Goal: Task Accomplishment & Management: Manage account settings

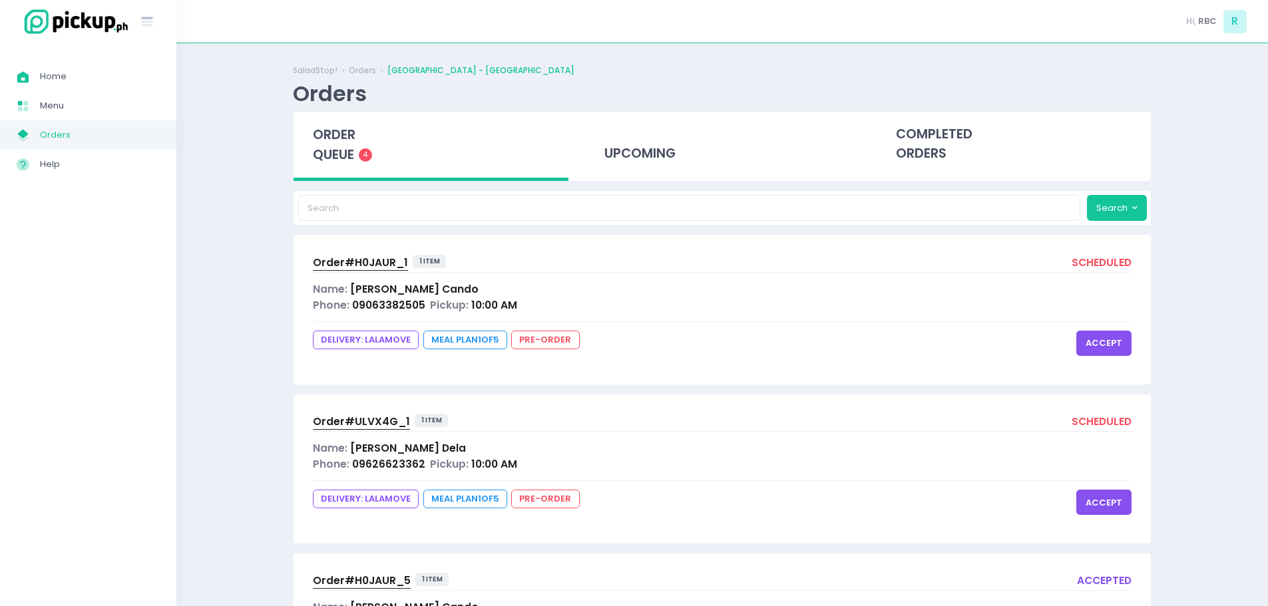
click at [1110, 343] on button "accept" at bounding box center [1103, 343] width 55 height 25
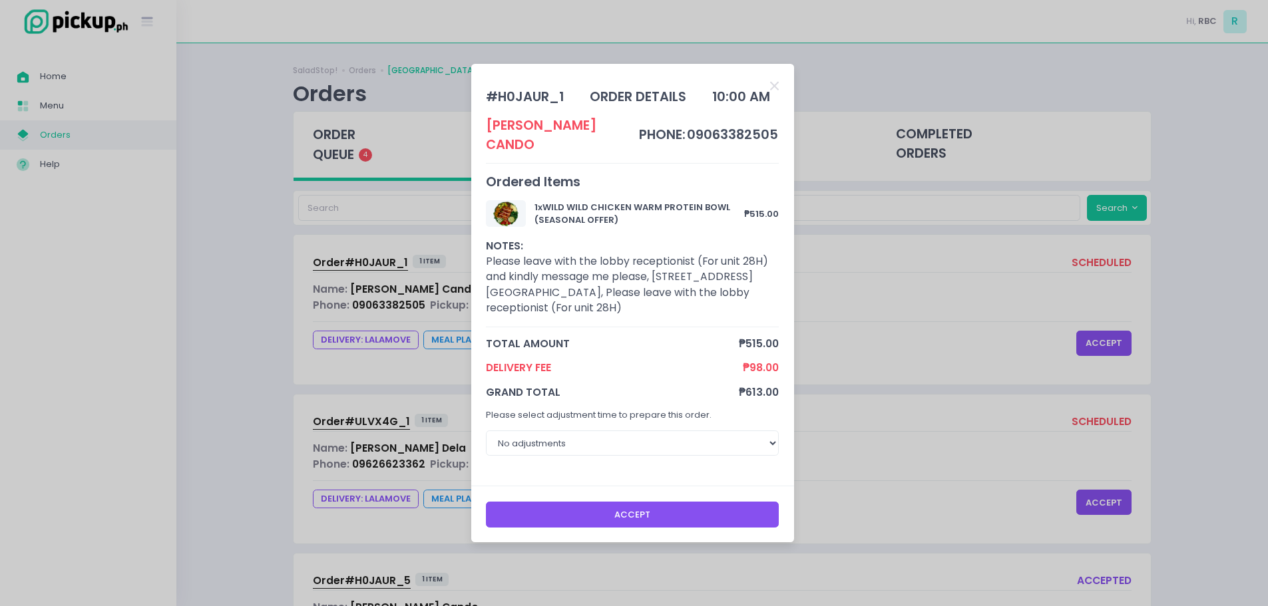
click at [643, 502] on button "Accept" at bounding box center [632, 514] width 293 height 25
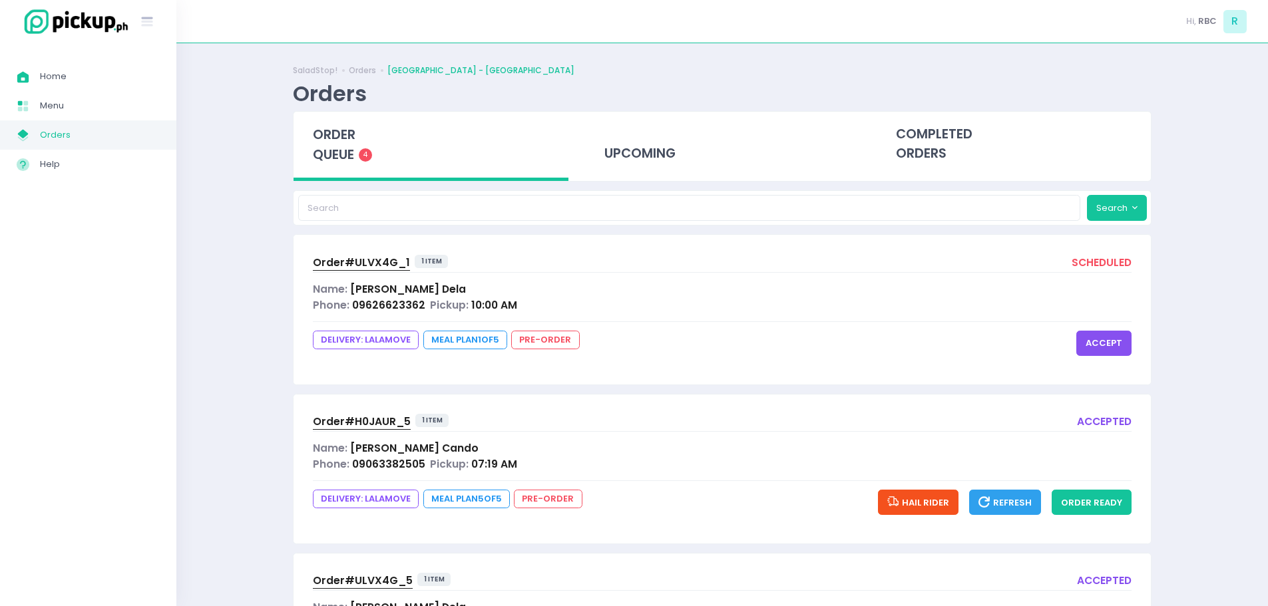
click at [1095, 340] on button "accept" at bounding box center [1103, 343] width 55 height 25
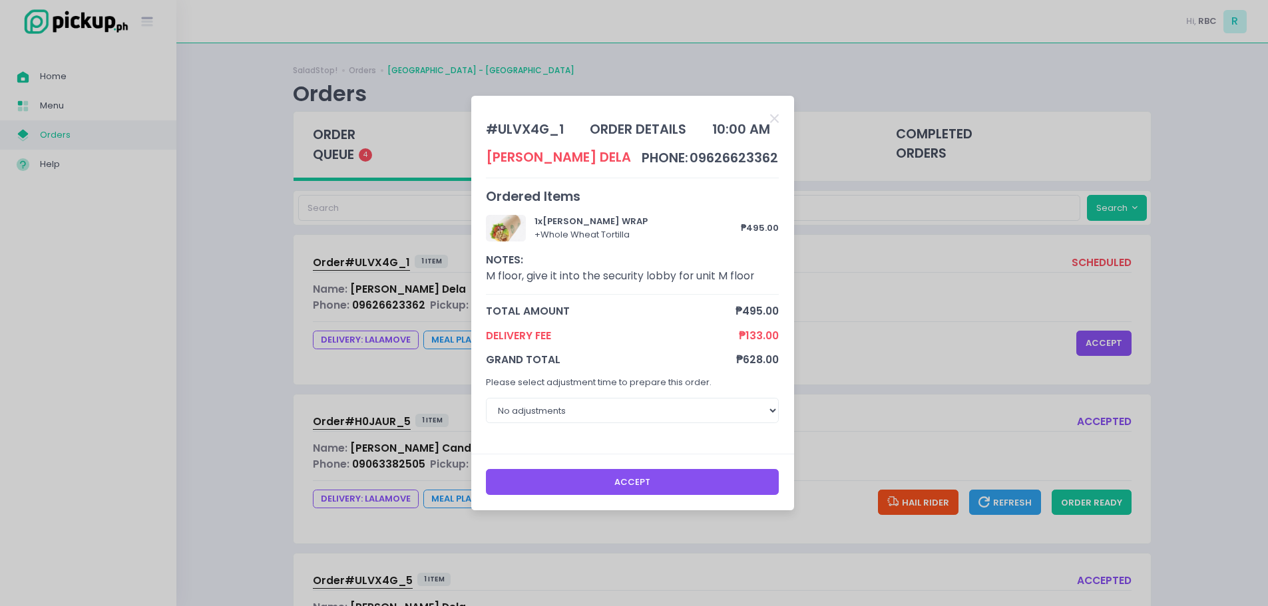
click at [693, 480] on button "Accept" at bounding box center [632, 481] width 293 height 25
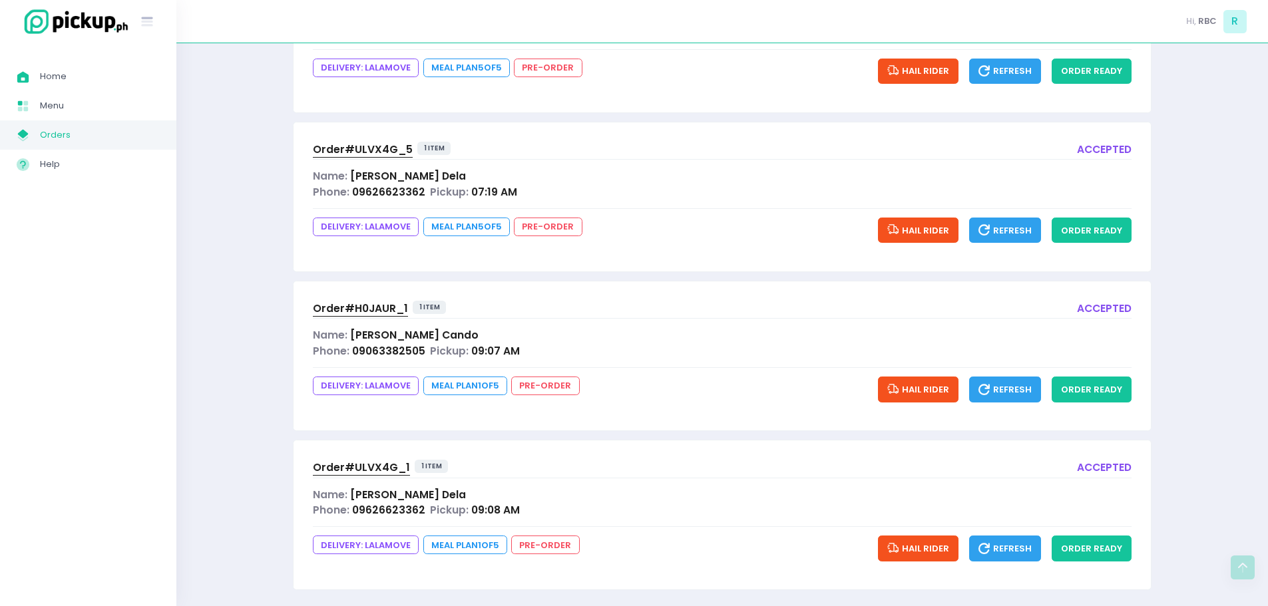
scroll to position [282, 0]
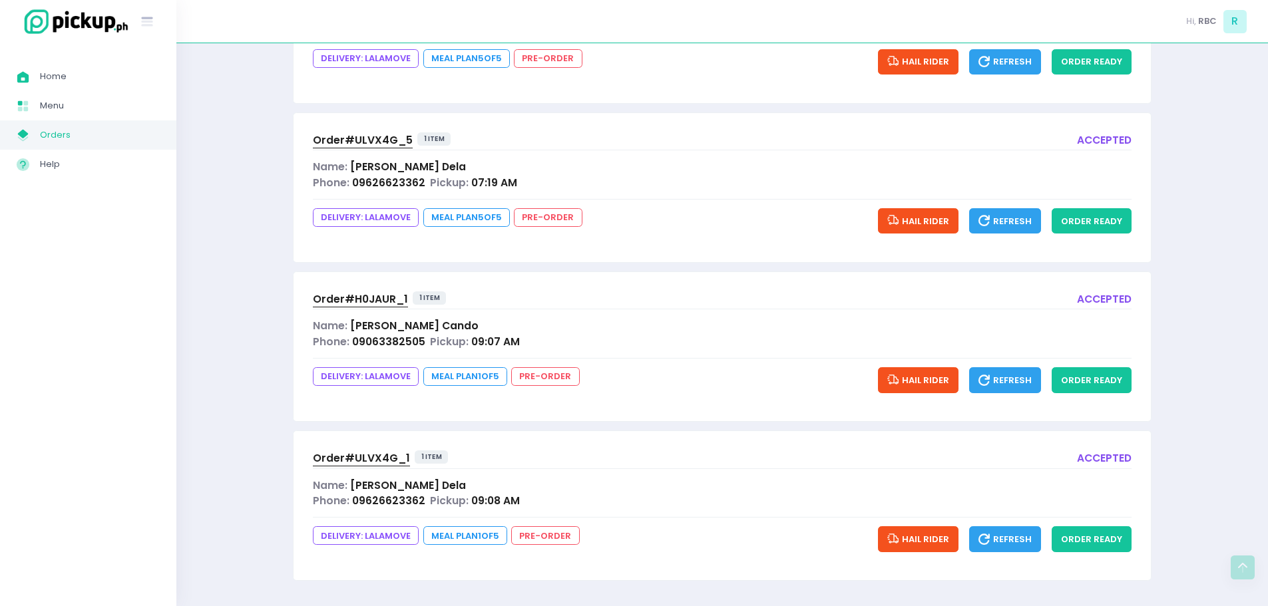
click at [932, 376] on span "Hail Rider" at bounding box center [918, 380] width 62 height 13
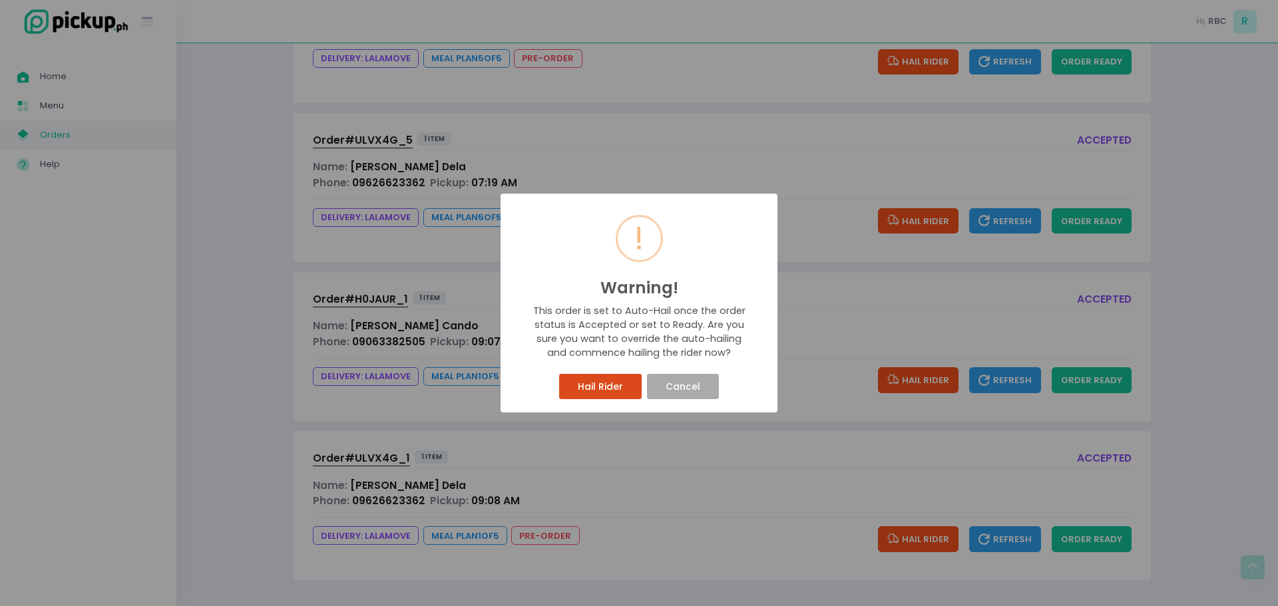
click at [605, 386] on button "Hail Rider" at bounding box center [600, 386] width 82 height 25
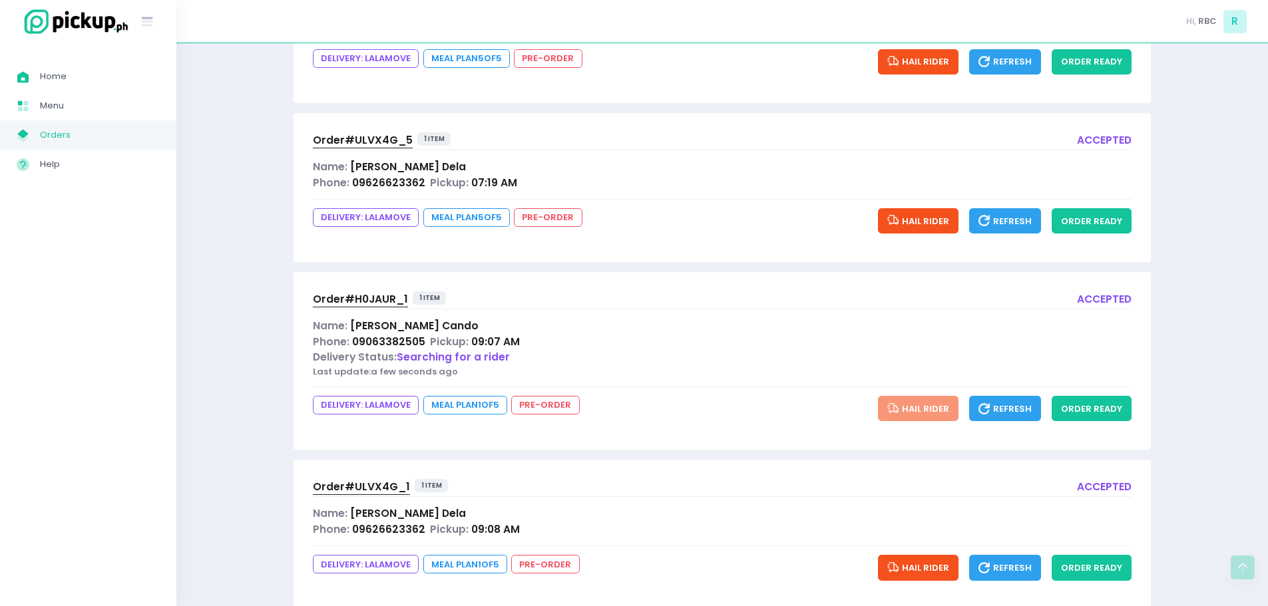
click at [916, 575] on button "Hail Rider" at bounding box center [918, 567] width 81 height 25
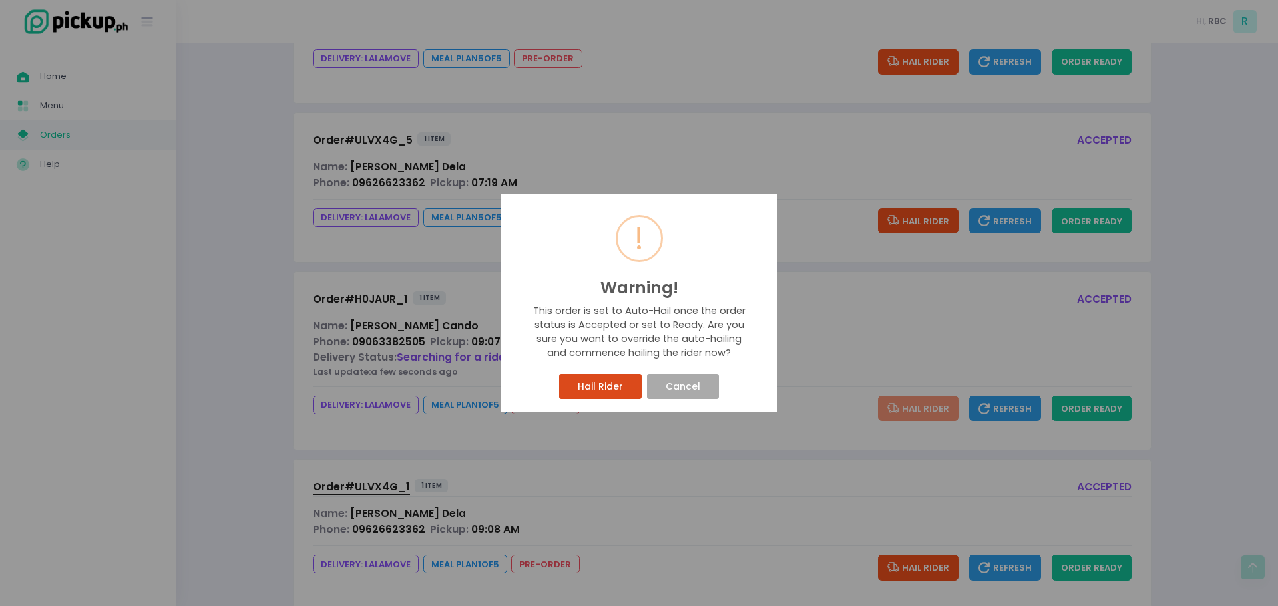
click at [599, 386] on button "Hail Rider" at bounding box center [600, 386] width 82 height 25
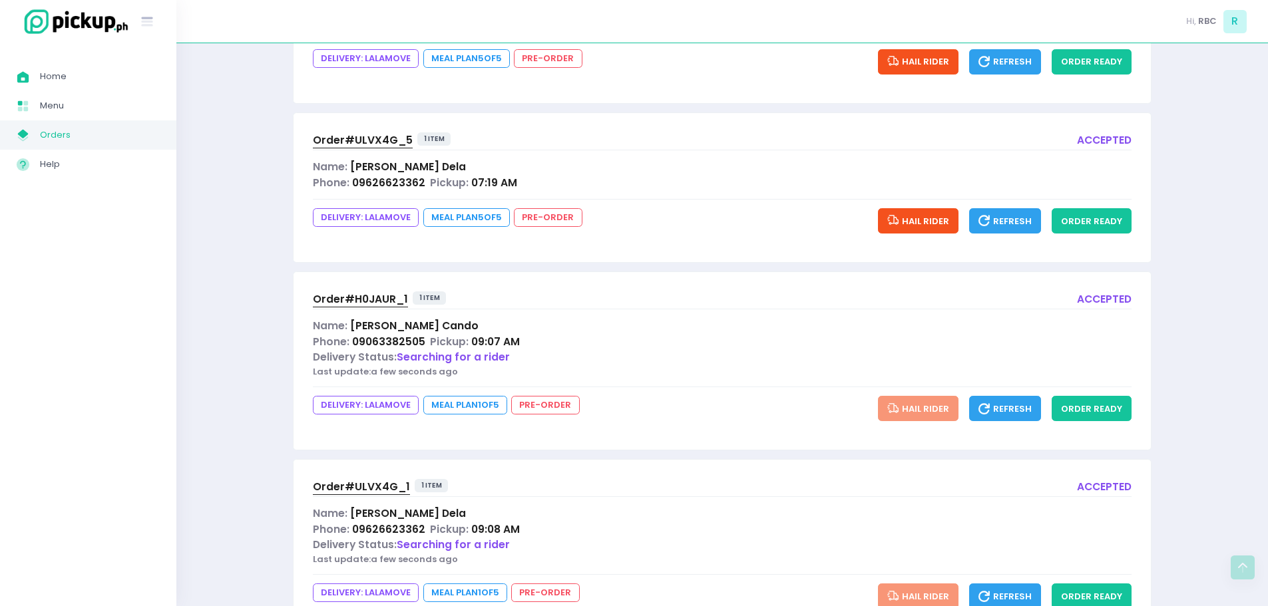
click at [335, 299] on span "Order# H0JAUR_1" at bounding box center [360, 299] width 95 height 14
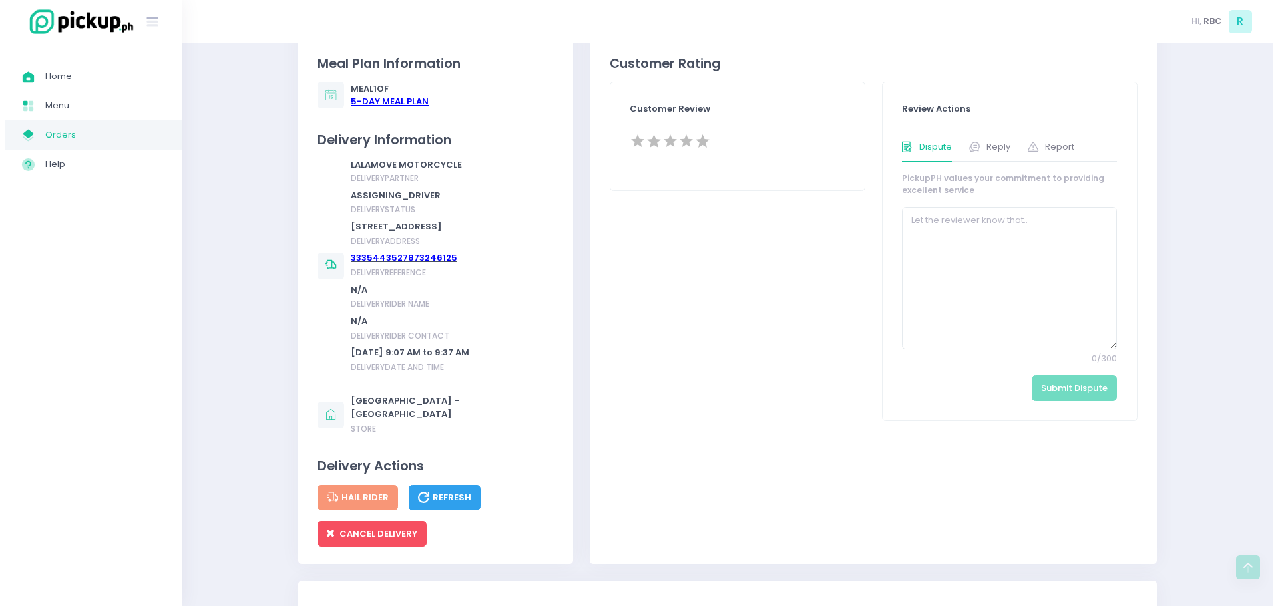
scroll to position [799, 0]
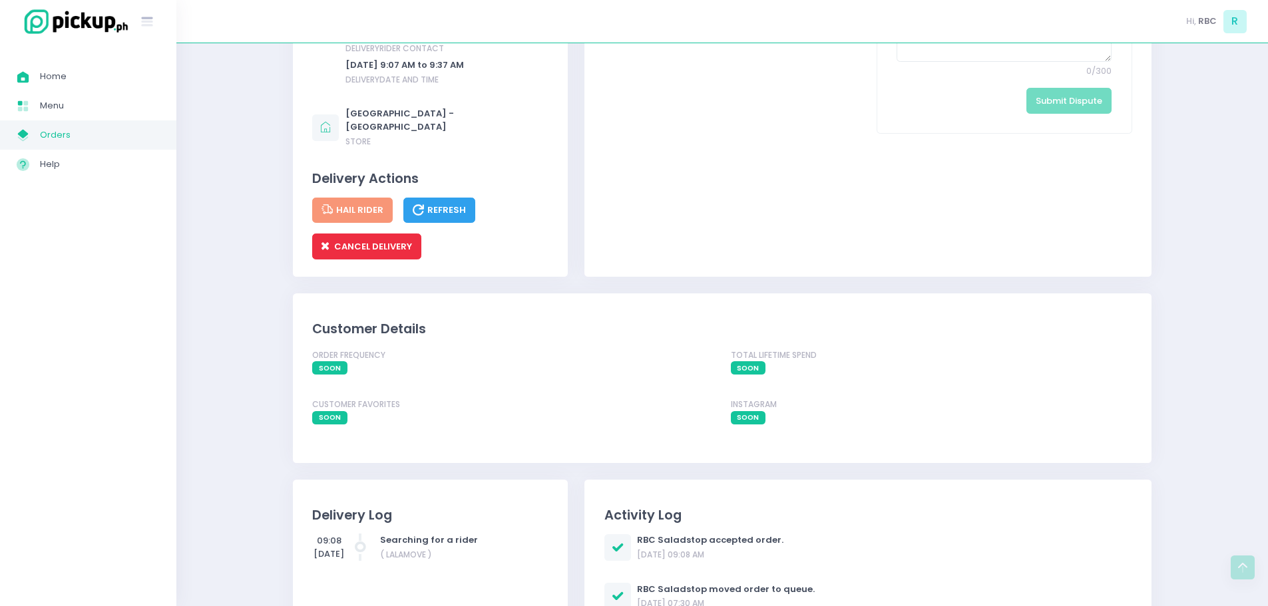
click at [377, 253] on span "CANCEL DELIVERY" at bounding box center [366, 246] width 91 height 13
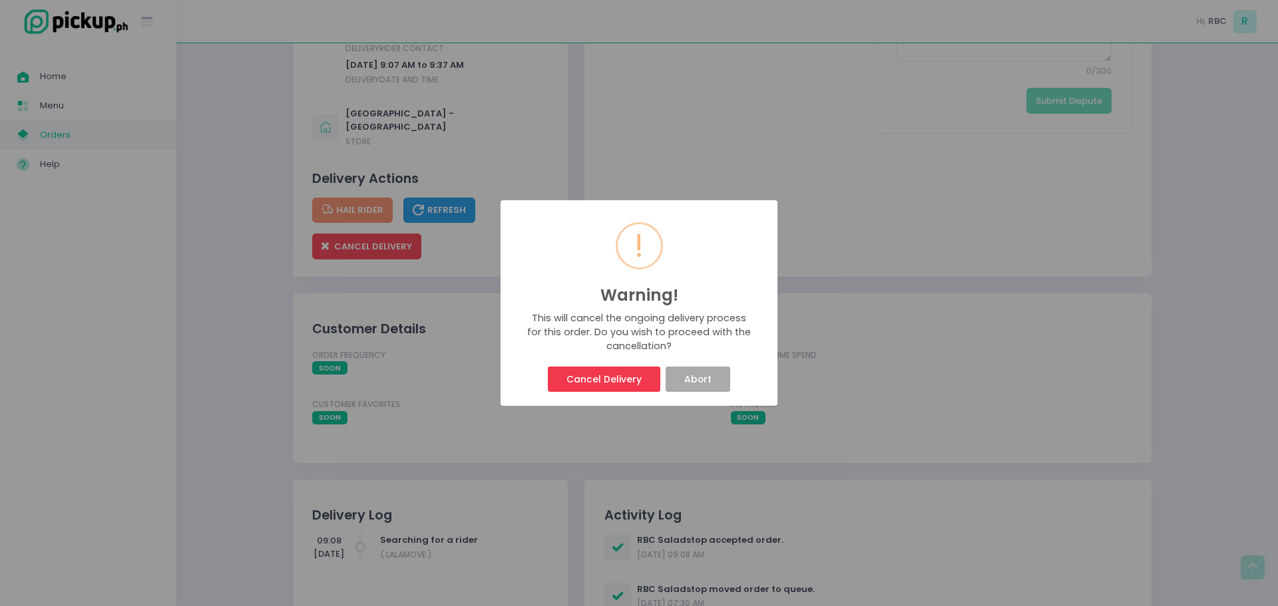
click at [621, 377] on button "Cancel Delivery" at bounding box center [604, 379] width 112 height 25
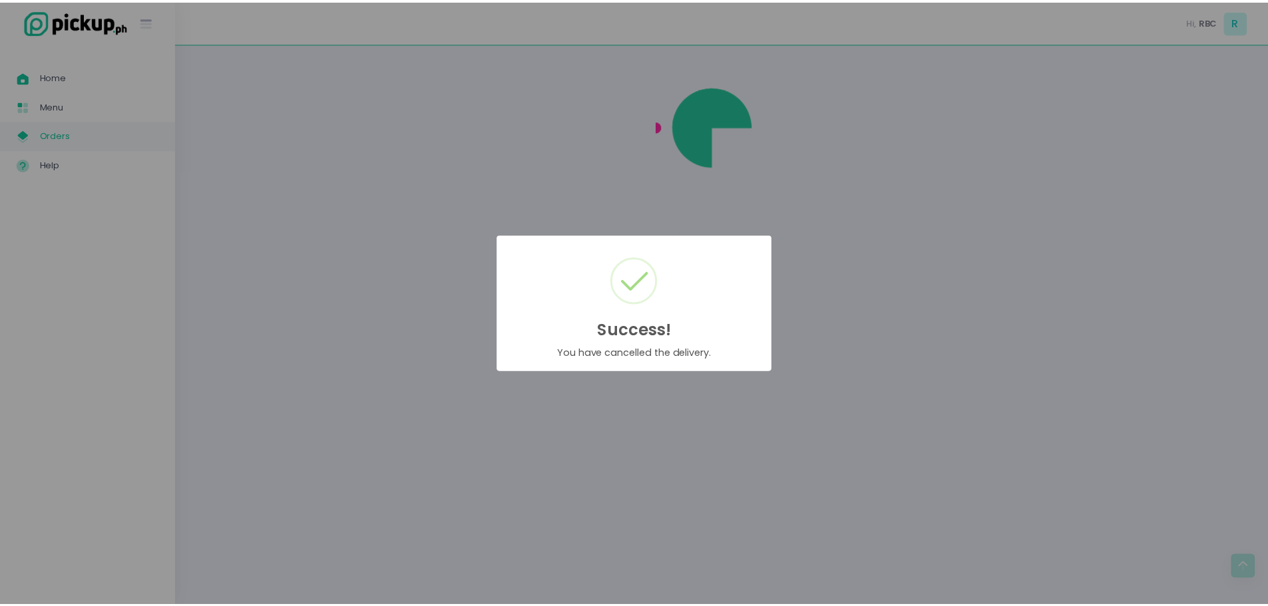
scroll to position [0, 0]
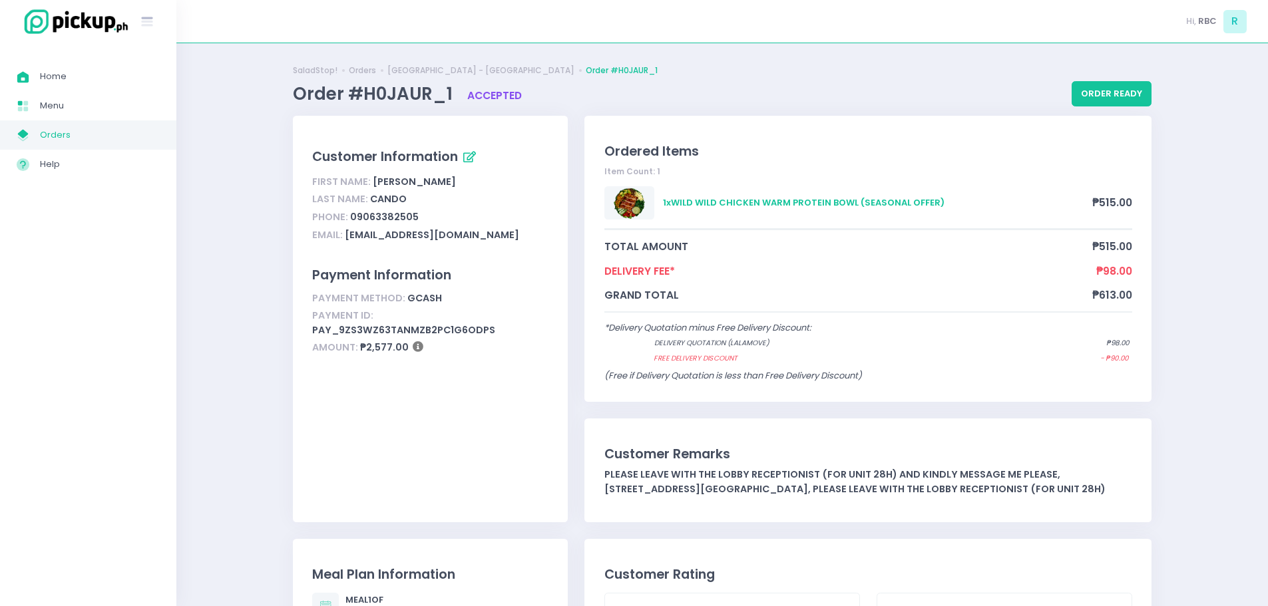
click at [54, 136] on span "Orders" at bounding box center [100, 134] width 120 height 17
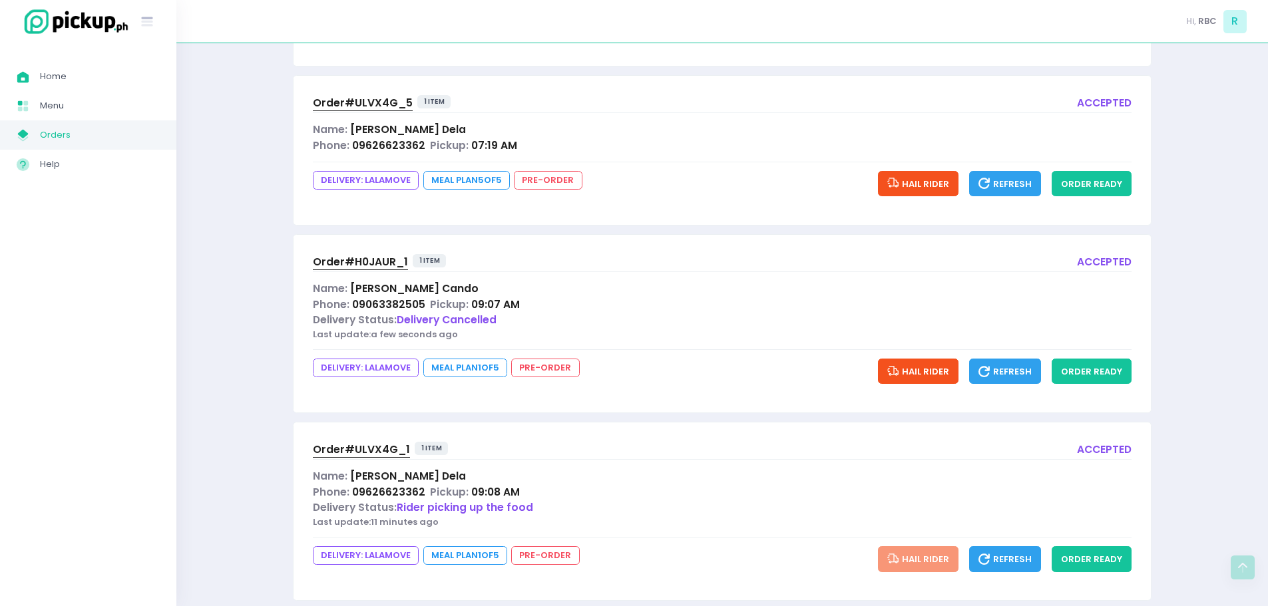
scroll to position [339, 0]
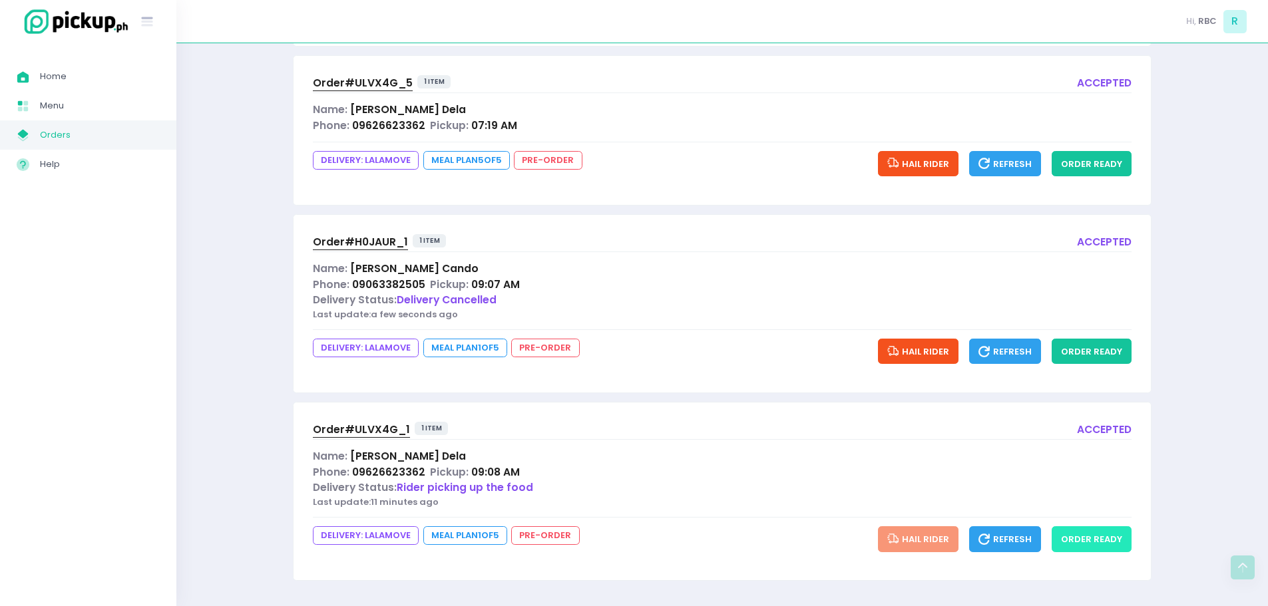
click at [1113, 544] on button "order ready" at bounding box center [1092, 538] width 80 height 25
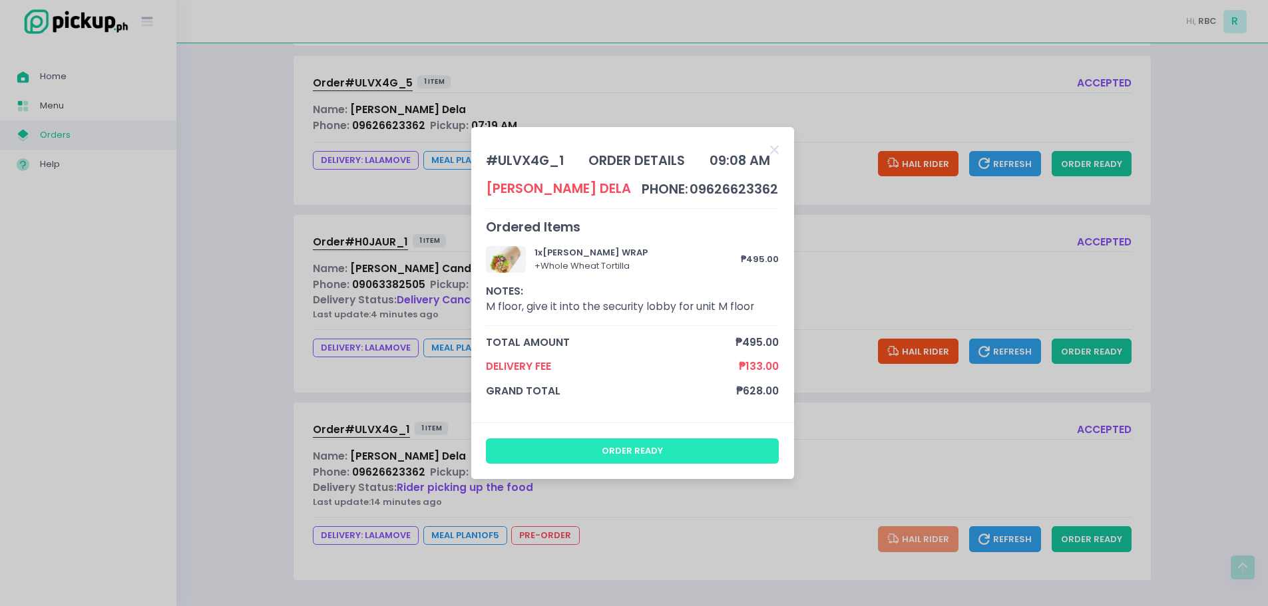
click at [701, 453] on button "order ready" at bounding box center [632, 451] width 293 height 25
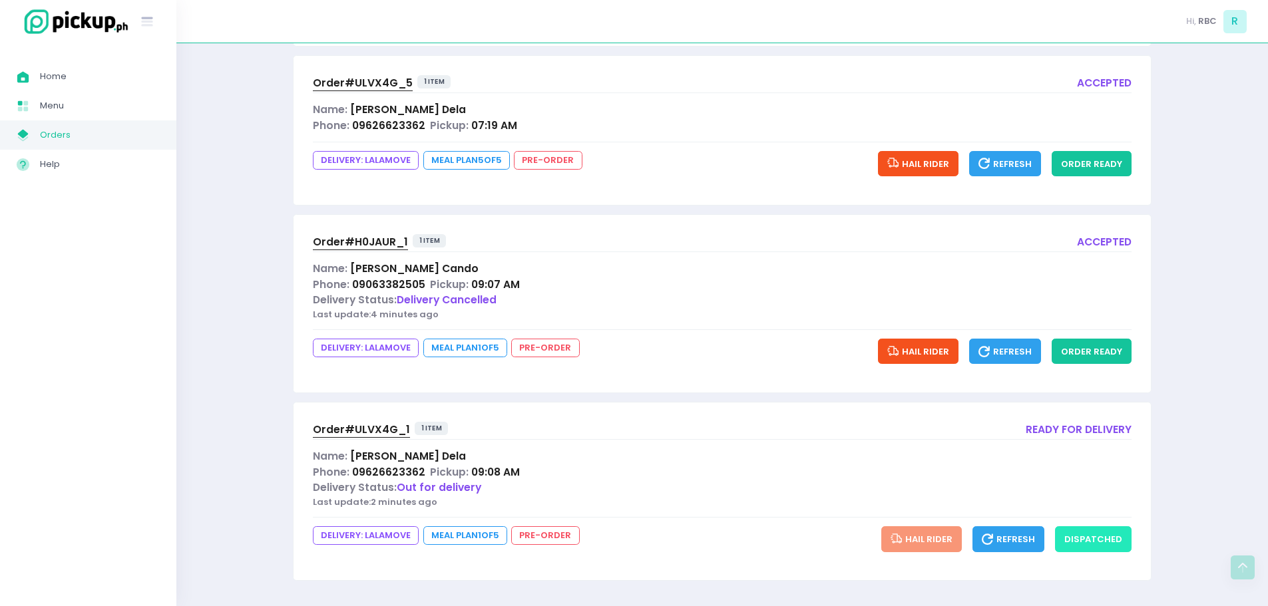
click at [1111, 534] on button "dispatched" at bounding box center [1093, 538] width 77 height 25
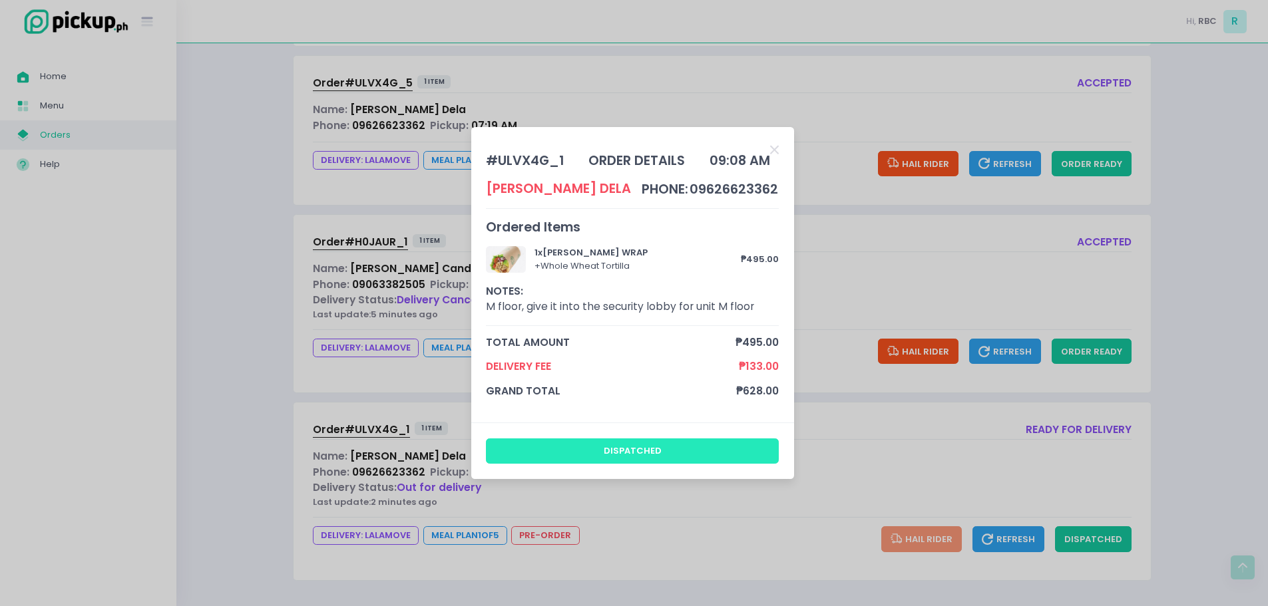
click at [666, 456] on button "dispatched" at bounding box center [632, 451] width 293 height 25
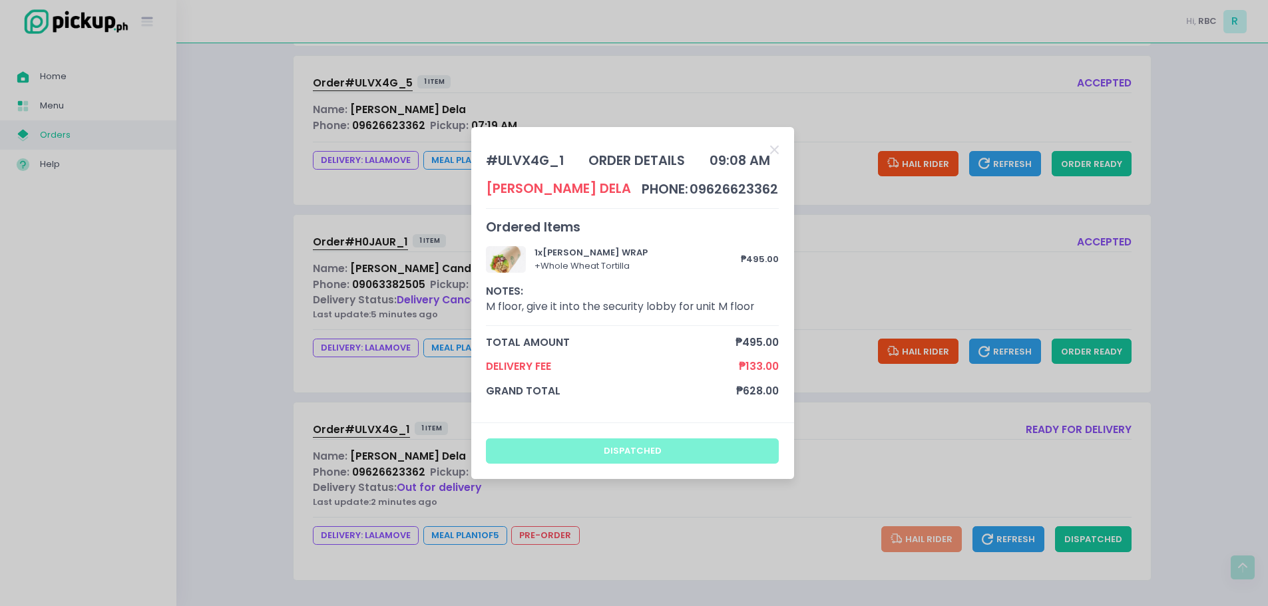
scroll to position [0, 0]
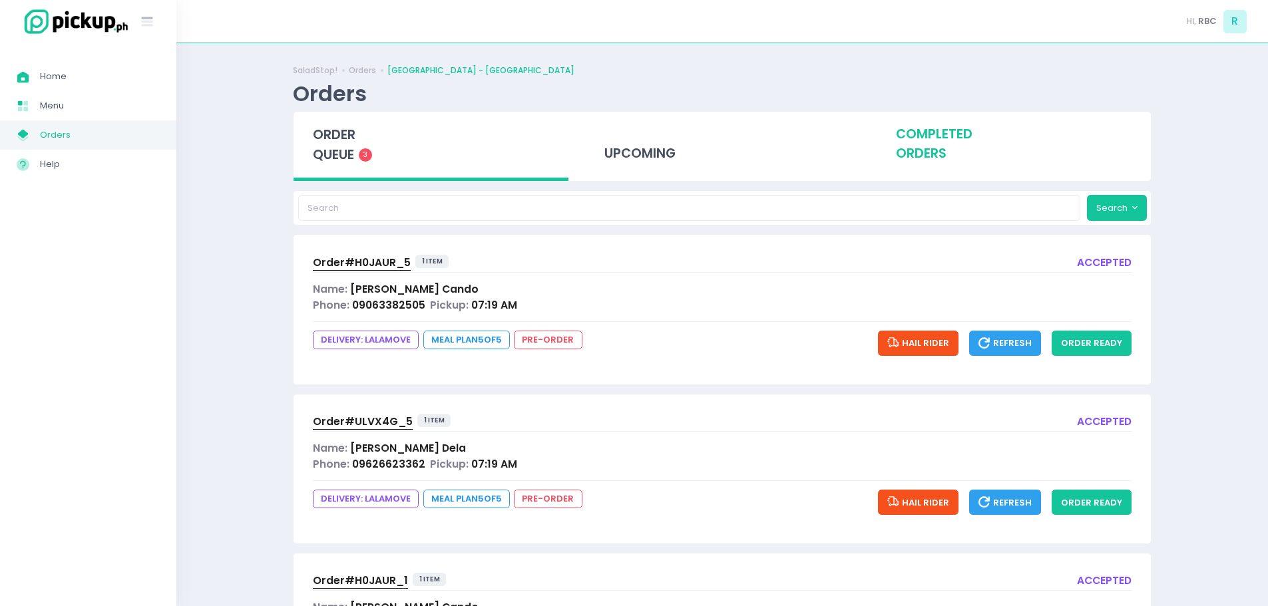
click at [953, 138] on div "completed orders" at bounding box center [1013, 144] width 275 height 65
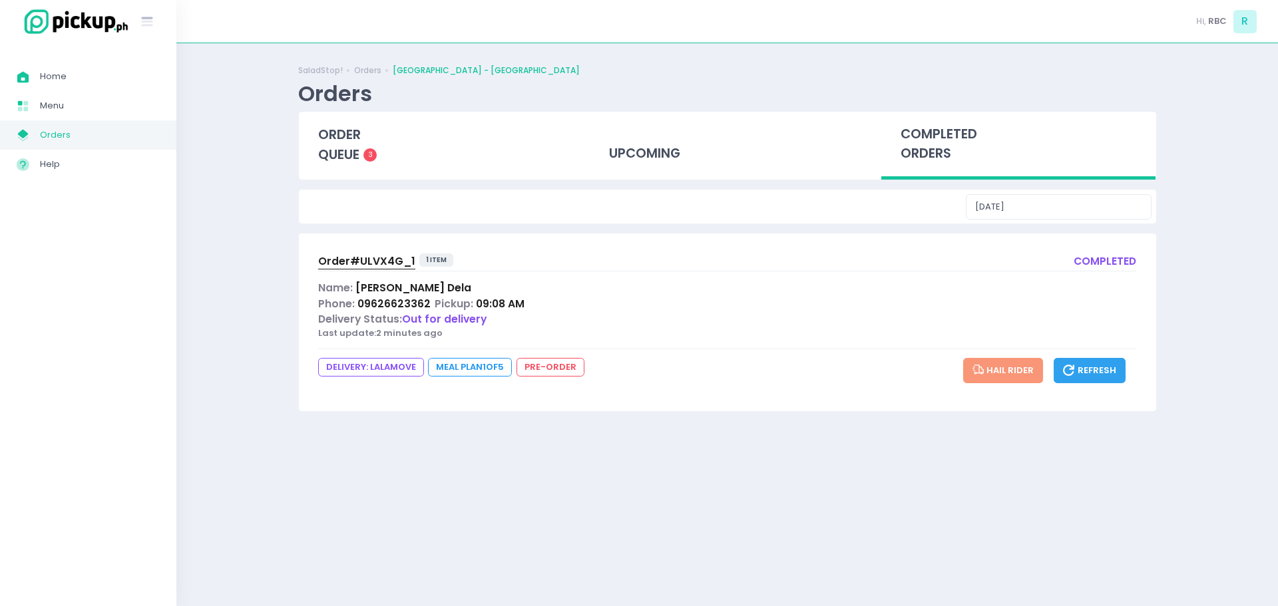
click at [381, 260] on span "Order# ULVX4G_1" at bounding box center [366, 261] width 97 height 14
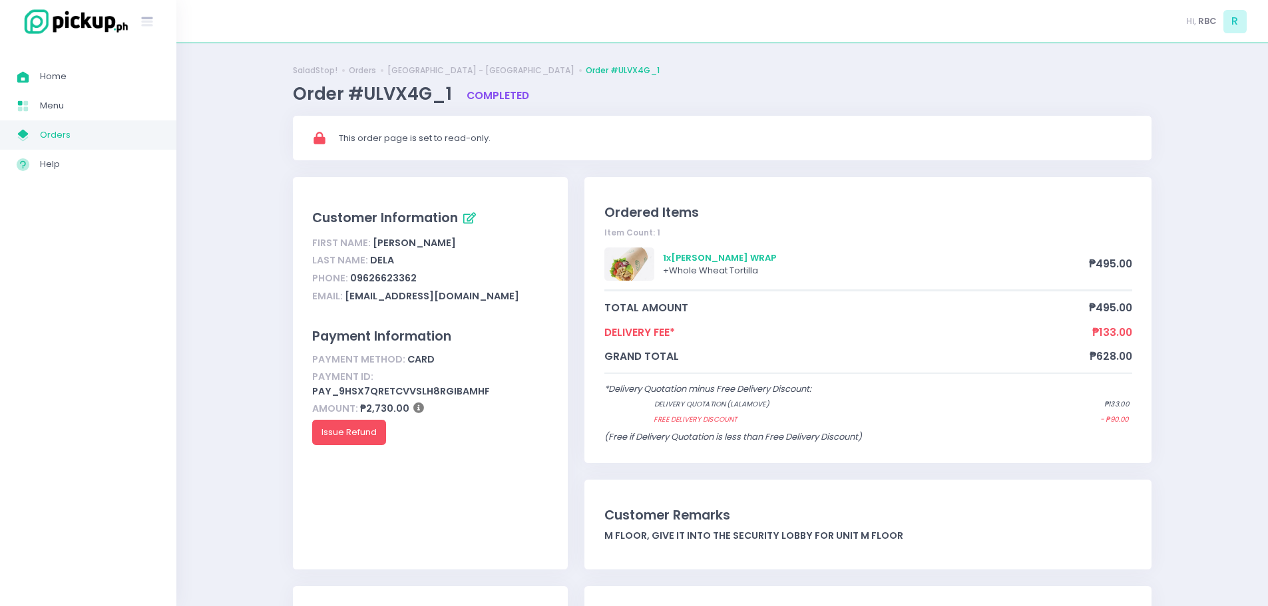
click at [22, 129] on icon "My Store Created with Sketch." at bounding box center [22, 135] width 15 height 15
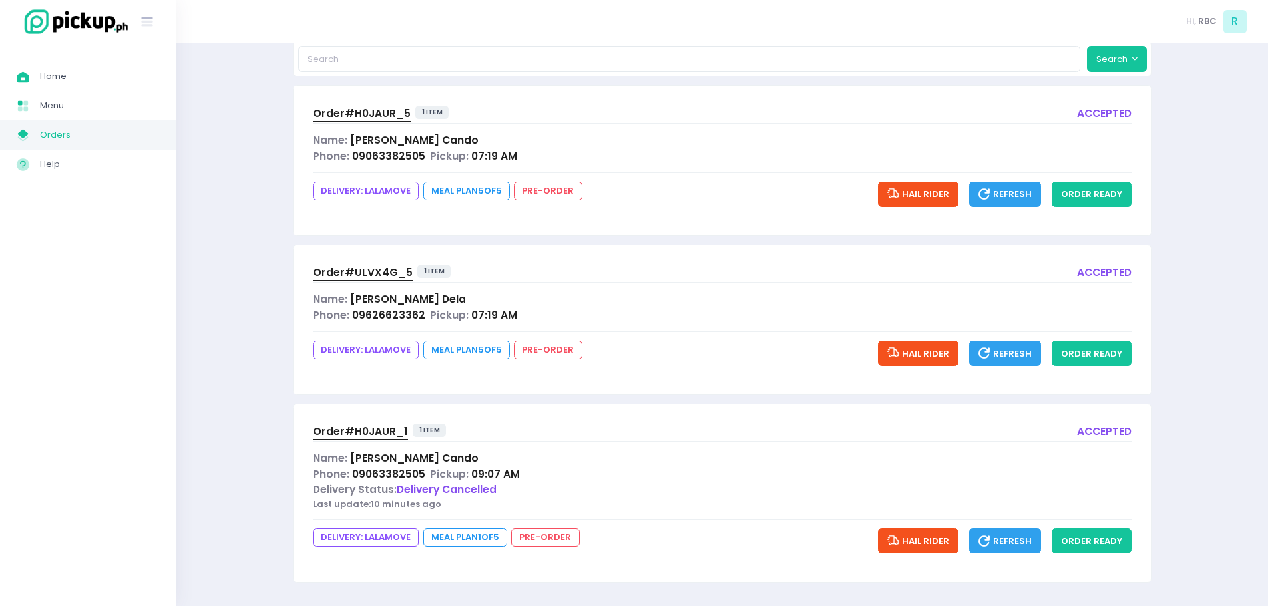
scroll to position [151, 0]
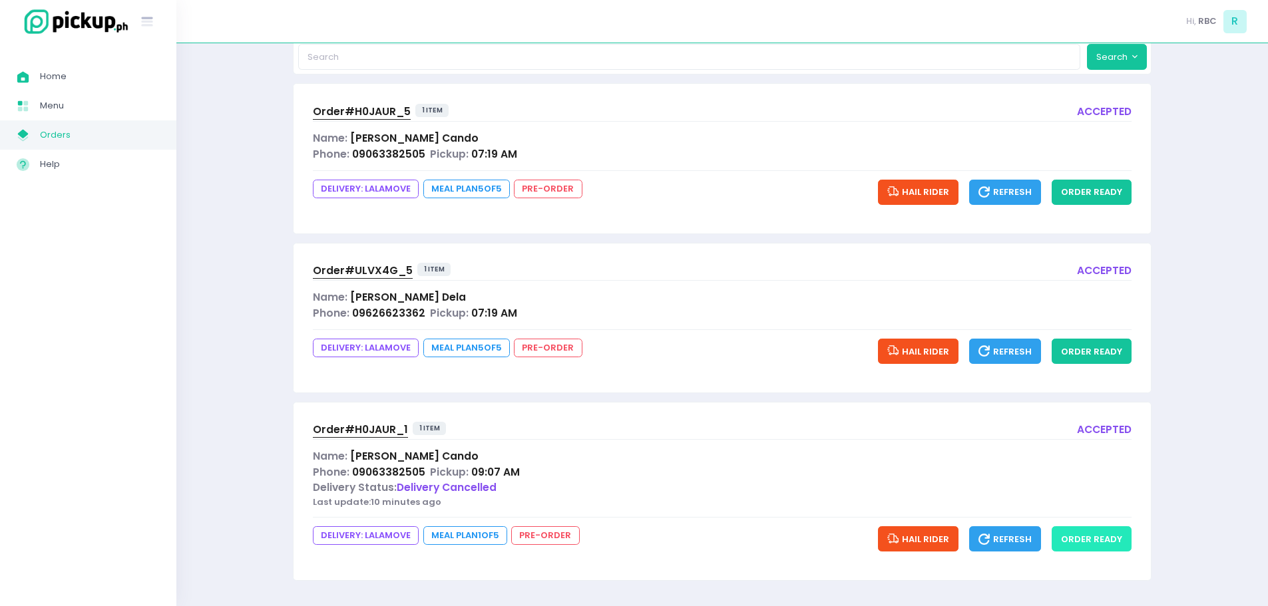
click at [1075, 538] on button "order ready" at bounding box center [1092, 538] width 80 height 25
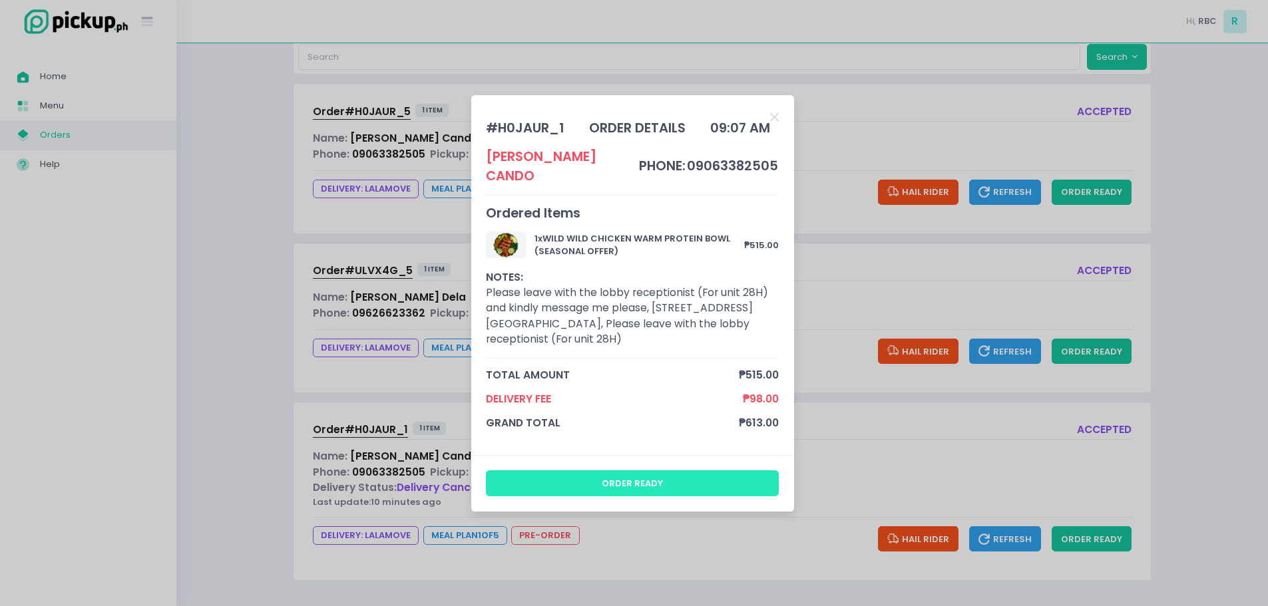
click at [741, 471] on button "order ready" at bounding box center [632, 483] width 293 height 25
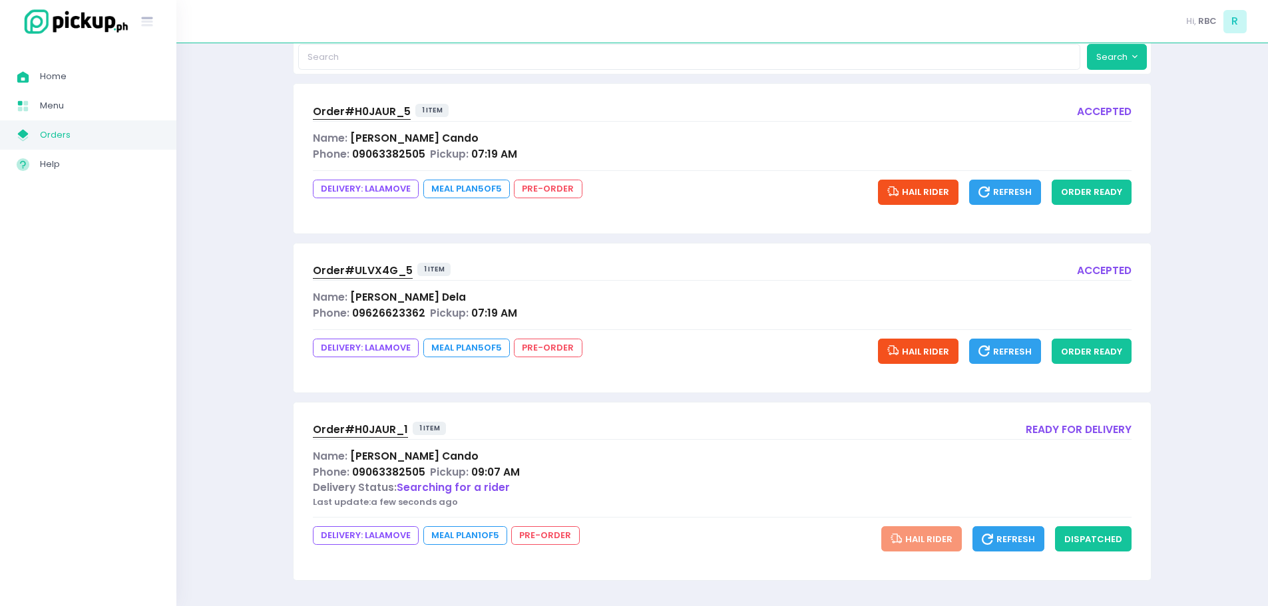
click at [373, 431] on span "Order# H0JAUR_1" at bounding box center [360, 430] width 95 height 14
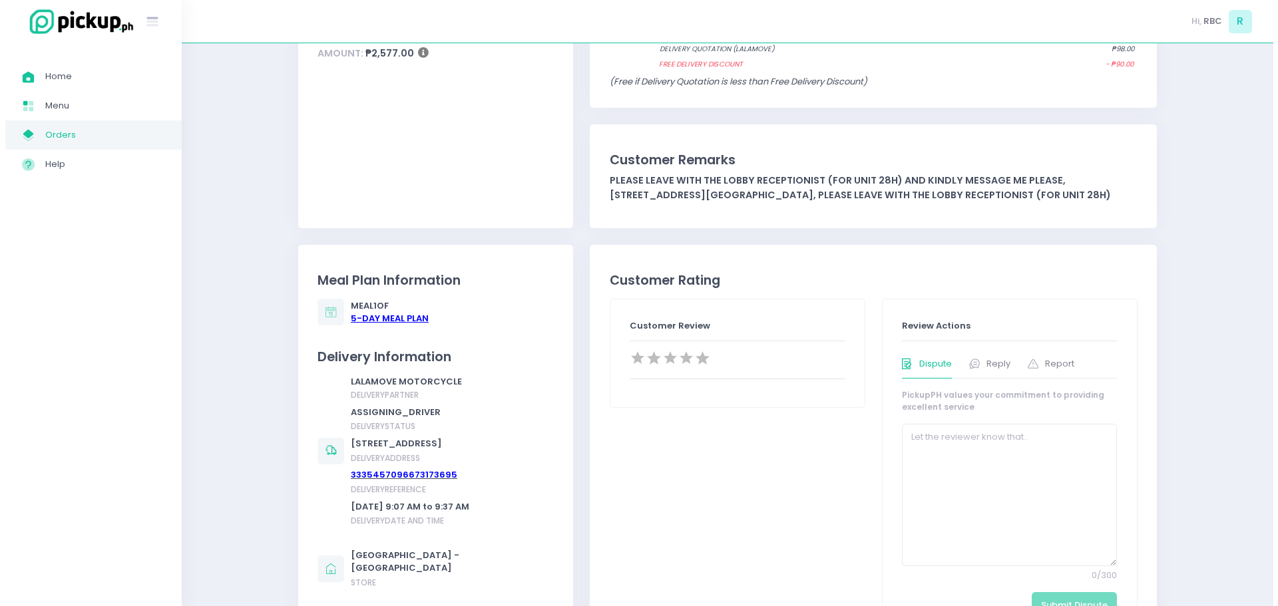
scroll to position [532, 0]
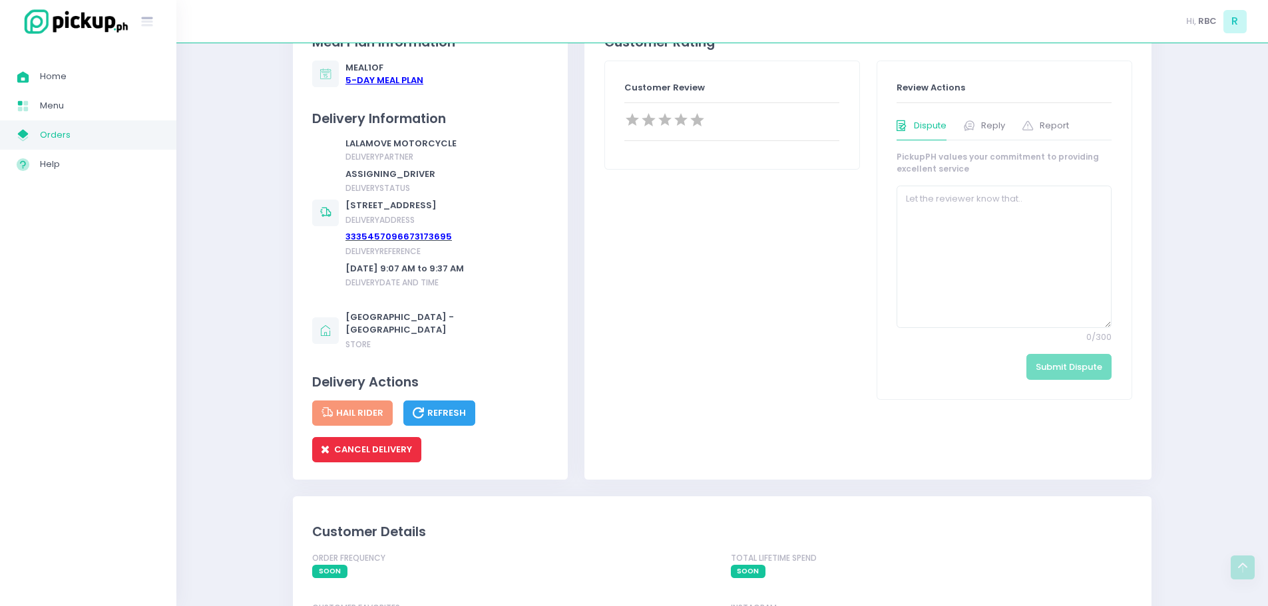
click at [357, 456] on span "CANCEL DELIVERY" at bounding box center [366, 449] width 91 height 13
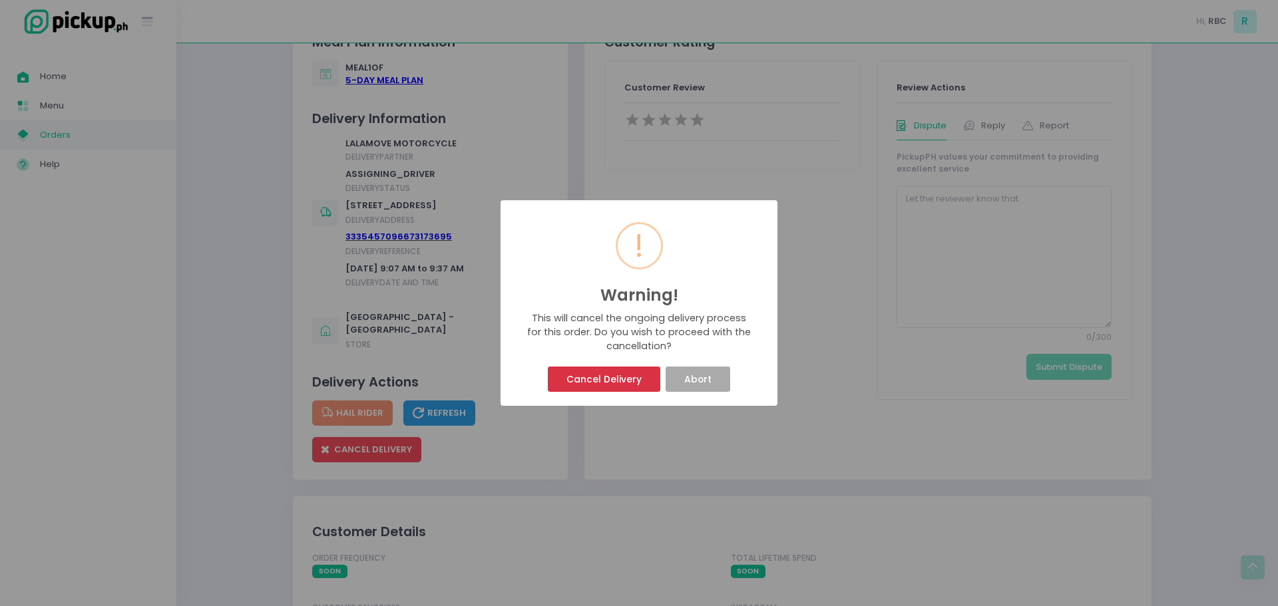
click at [570, 391] on button "Cancel Delivery" at bounding box center [604, 379] width 112 height 25
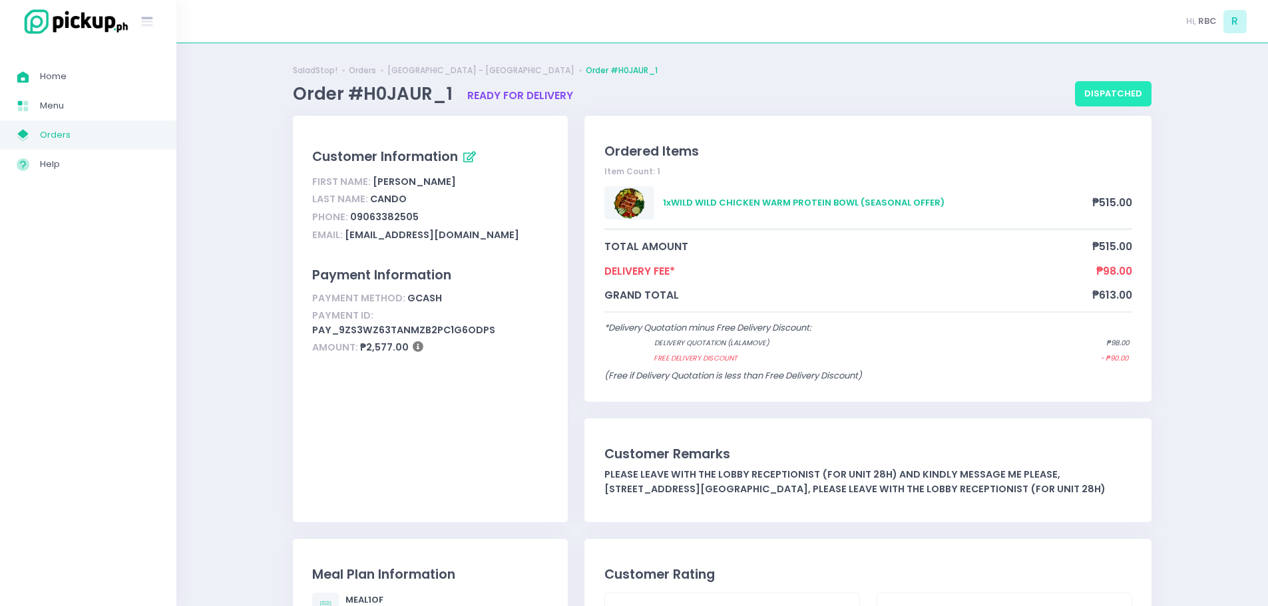
click at [1107, 85] on button "dispatched" at bounding box center [1113, 93] width 77 height 25
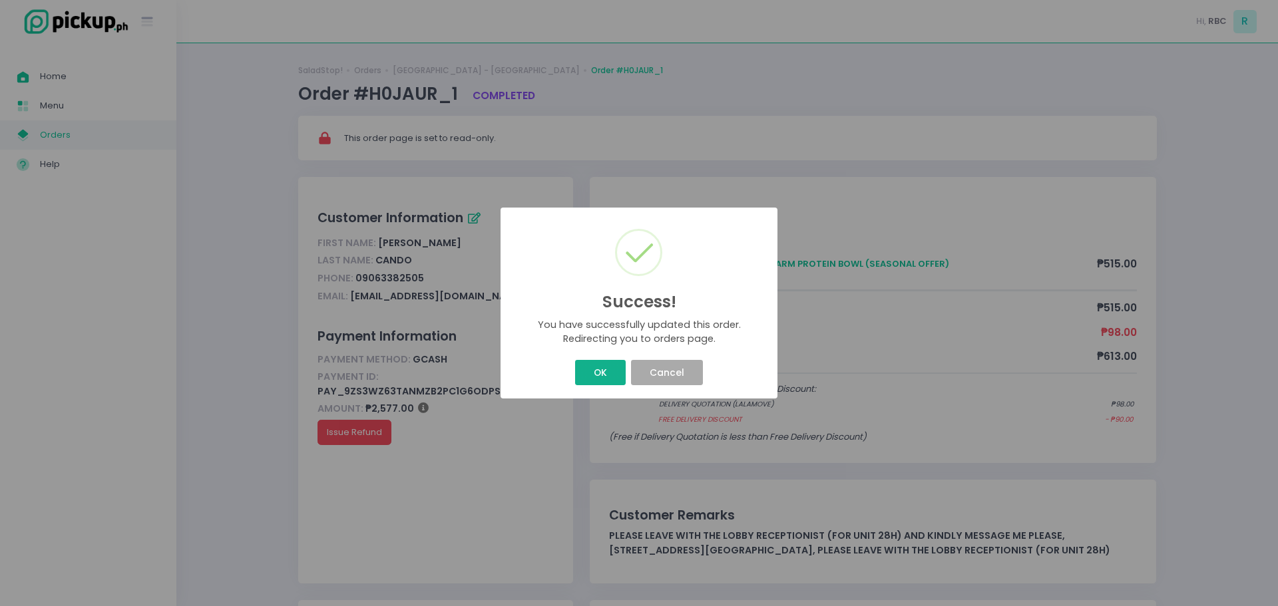
click at [602, 371] on button "OK" at bounding box center [600, 372] width 50 height 25
